Goal: Transaction & Acquisition: Register for event/course

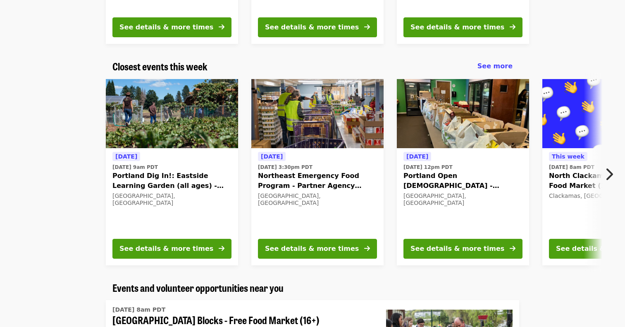
scroll to position [241, 0]
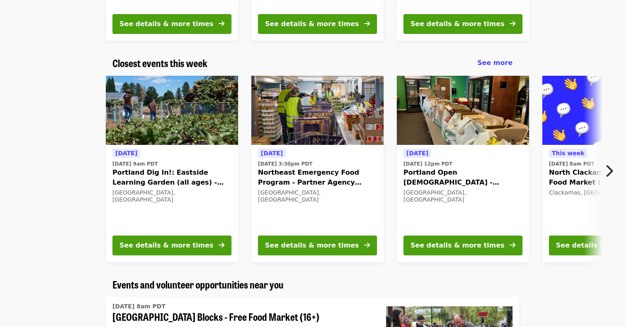
click at [426, 178] on span "Portland Open [DEMOGRAPHIC_DATA] - Partner Agency Support (16+)" at bounding box center [463, 177] width 119 height 20
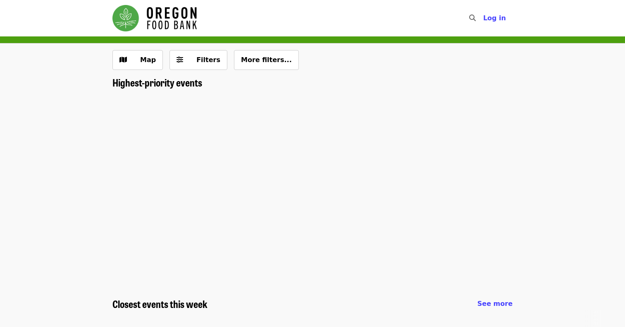
scroll to position [241, 0]
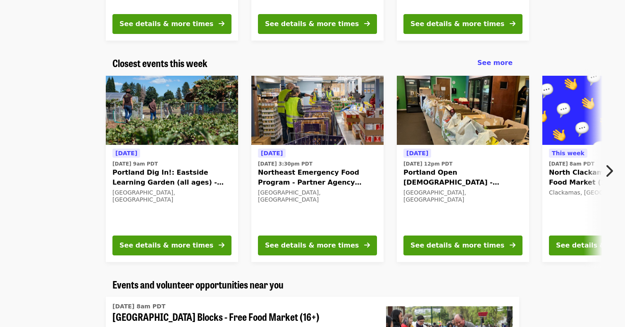
click at [325, 182] on span "Northeast Emergency Food Program - Partner Agency Support" at bounding box center [317, 177] width 119 height 20
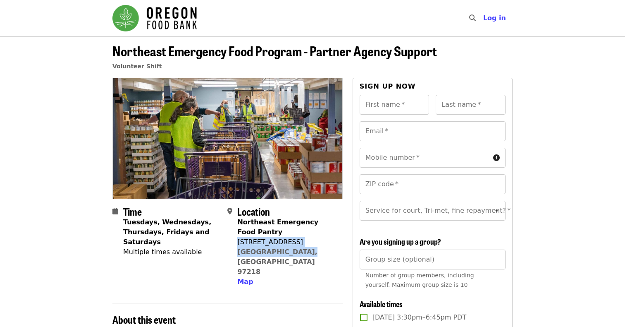
drag, startPoint x: 238, startPoint y: 243, endPoint x: 306, endPoint y: 252, distance: 69.2
click at [306, 252] on div "Northeast Emergency Food Pantry [STREET_ADDRESS] Map" at bounding box center [286, 251] width 98 height 69
copy span "[STREET_ADDRESS]"
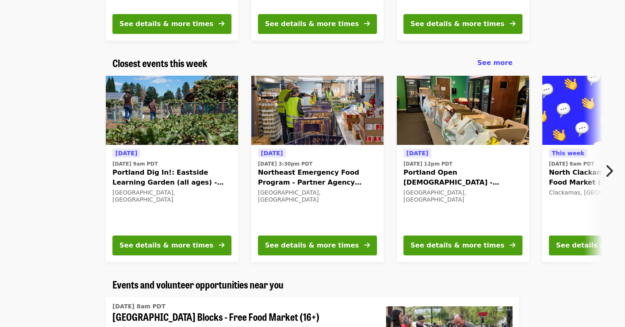
click at [457, 172] on span "Portland Open [DEMOGRAPHIC_DATA] - Partner Agency Support (16+)" at bounding box center [463, 177] width 119 height 20
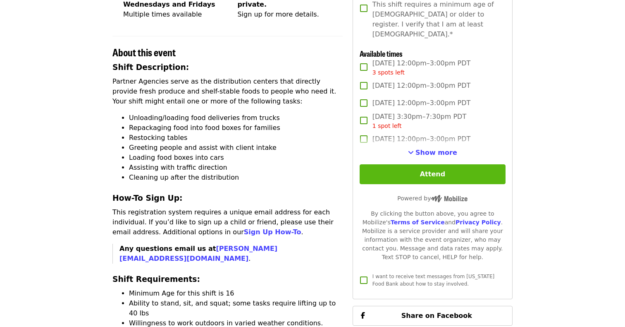
scroll to position [230, 0]
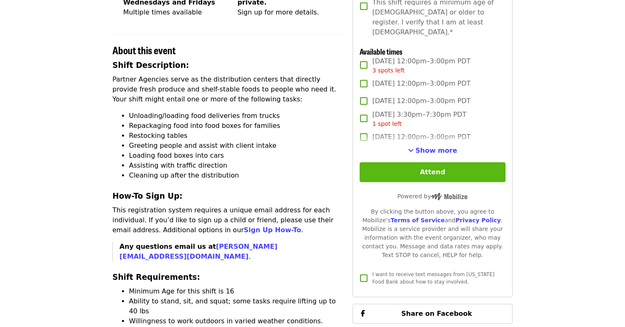
click at [437, 162] on button "Attend" at bounding box center [433, 172] width 146 height 20
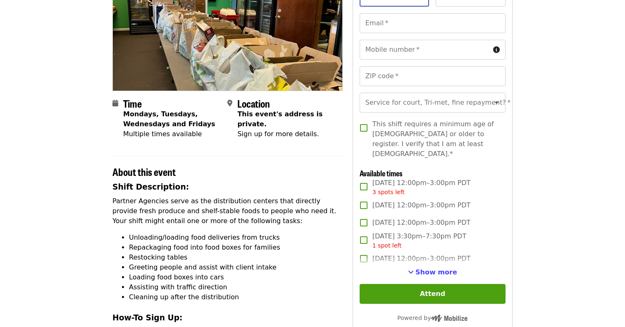
scroll to position [134, 0]
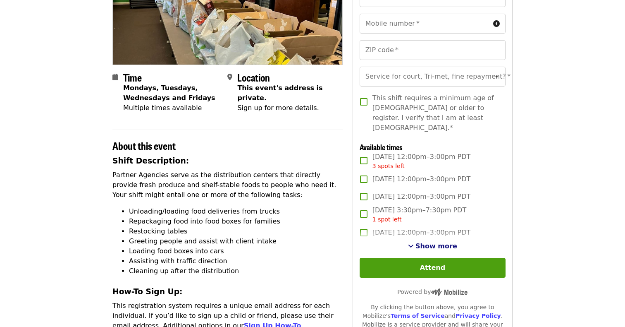
click at [424, 242] on span "Show more" at bounding box center [437, 246] width 42 height 8
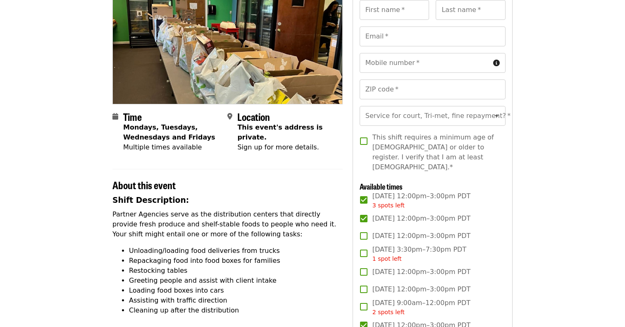
scroll to position [95, 0]
click at [414, 114] on div "Service for court, Tri-met, fine repayment?   * Service for court, Tri-met, fin…" at bounding box center [433, 115] width 146 height 20
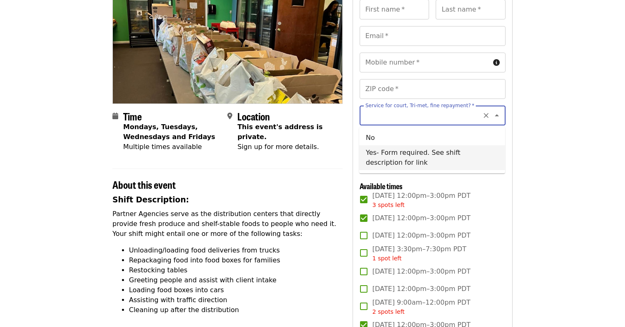
click at [393, 157] on li "Yes- Form required. See shift description for link" at bounding box center [432, 157] width 146 height 25
type input "**********"
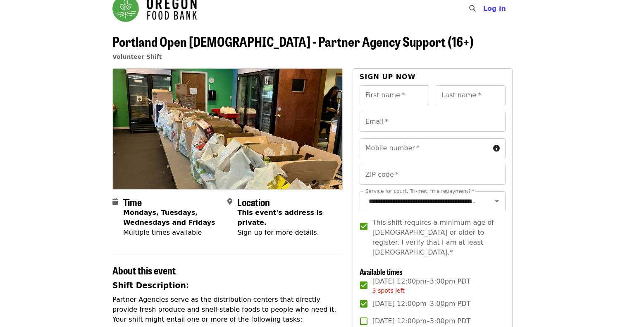
scroll to position [10, 0]
click at [379, 93] on input "First name   *" at bounding box center [395, 95] width 70 height 20
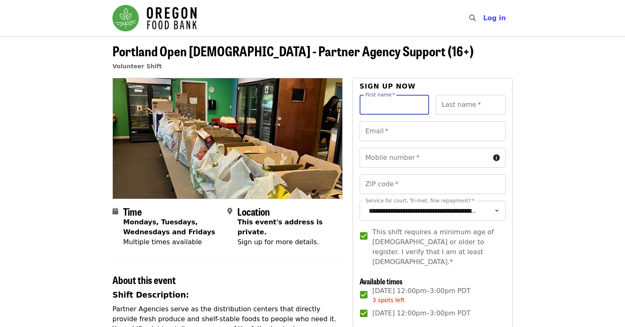
scroll to position [0, 0]
click at [501, 18] on span "Log in" at bounding box center [494, 18] width 23 height 8
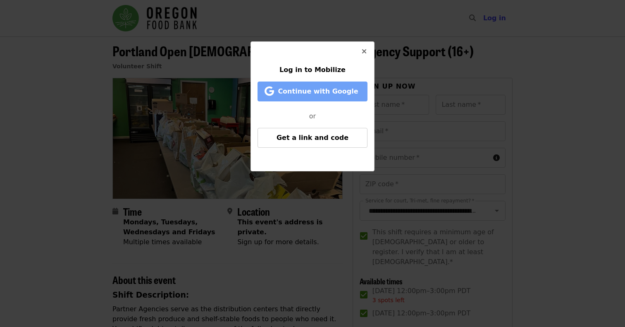
click at [337, 94] on span "Continue with Google" at bounding box center [318, 91] width 80 height 8
